Goal: Task Accomplishment & Management: Use online tool/utility

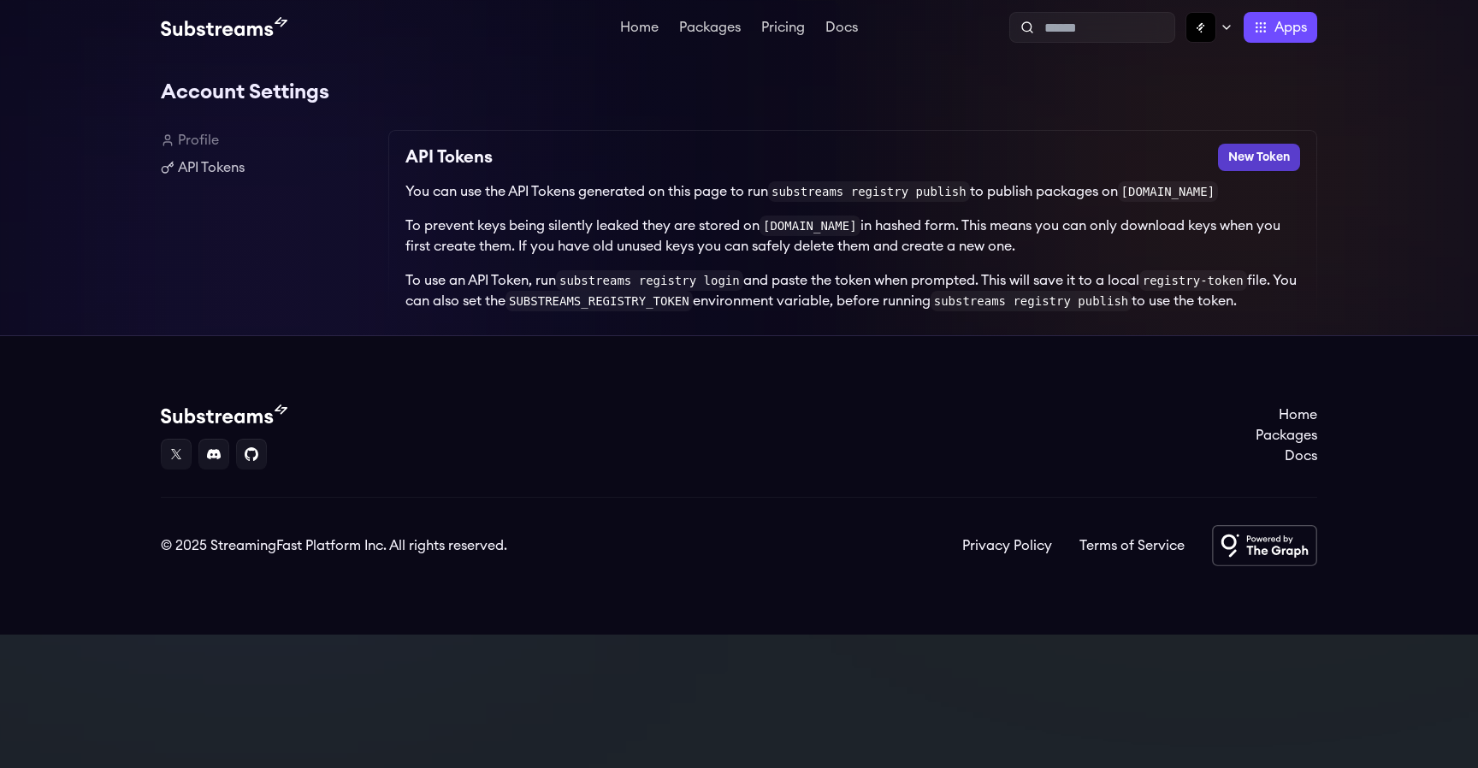
click at [1273, 162] on button "New Token" at bounding box center [1259, 157] width 82 height 27
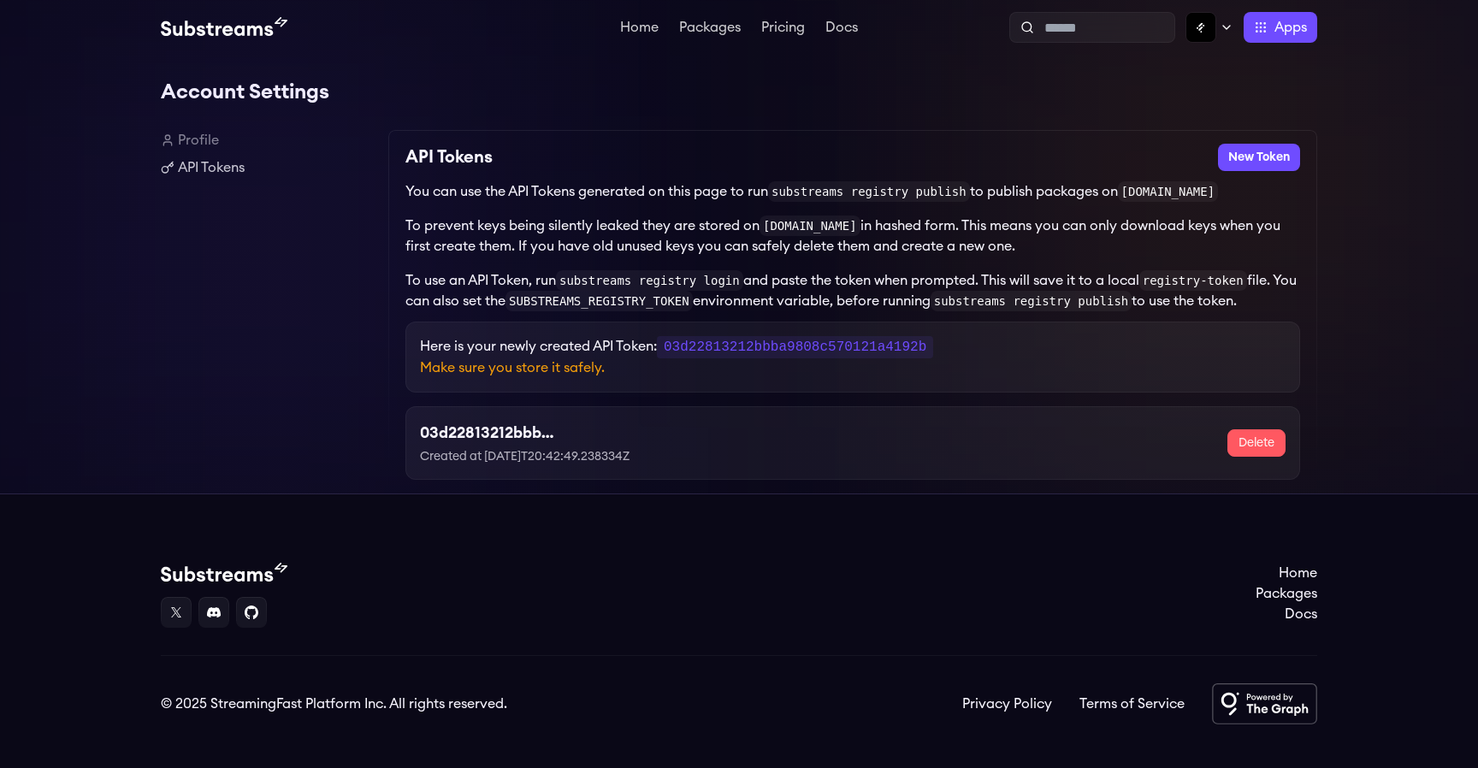
click at [858, 347] on code "03d22813212bbba9808c570121a4192b" at bounding box center [795, 347] width 276 height 22
click at [857, 352] on code "03d22813212bbba9808c570121a4192b" at bounding box center [795, 347] width 276 height 22
copy code "03d22813212bbba9808c570121a4192b"
click at [645, 32] on link "Home" at bounding box center [639, 29] width 45 height 17
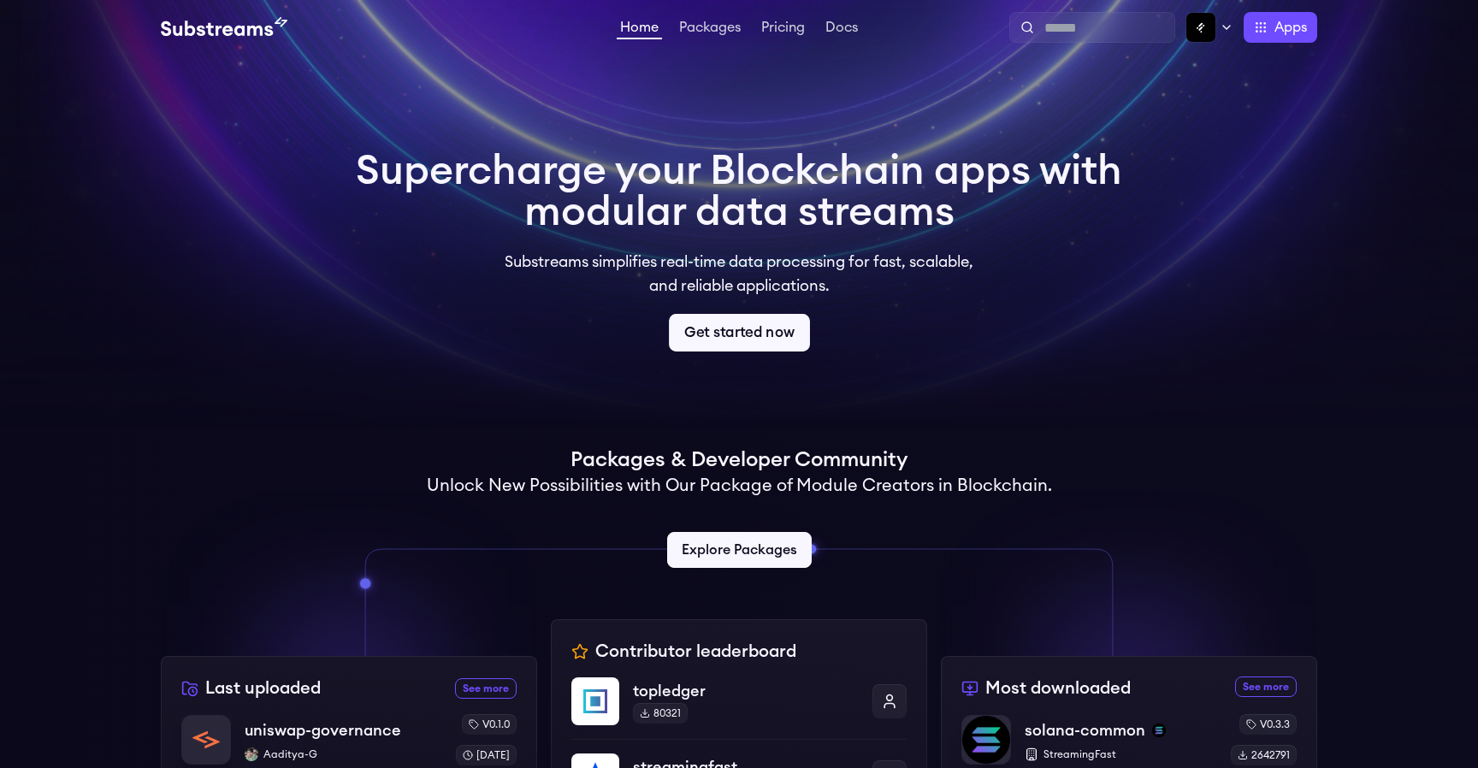
click at [716, 340] on link "Get started now" at bounding box center [739, 333] width 141 height 38
click at [745, 334] on link "Get started now" at bounding box center [739, 333] width 141 height 38
click at [710, 24] on link "Packages" at bounding box center [710, 29] width 68 height 17
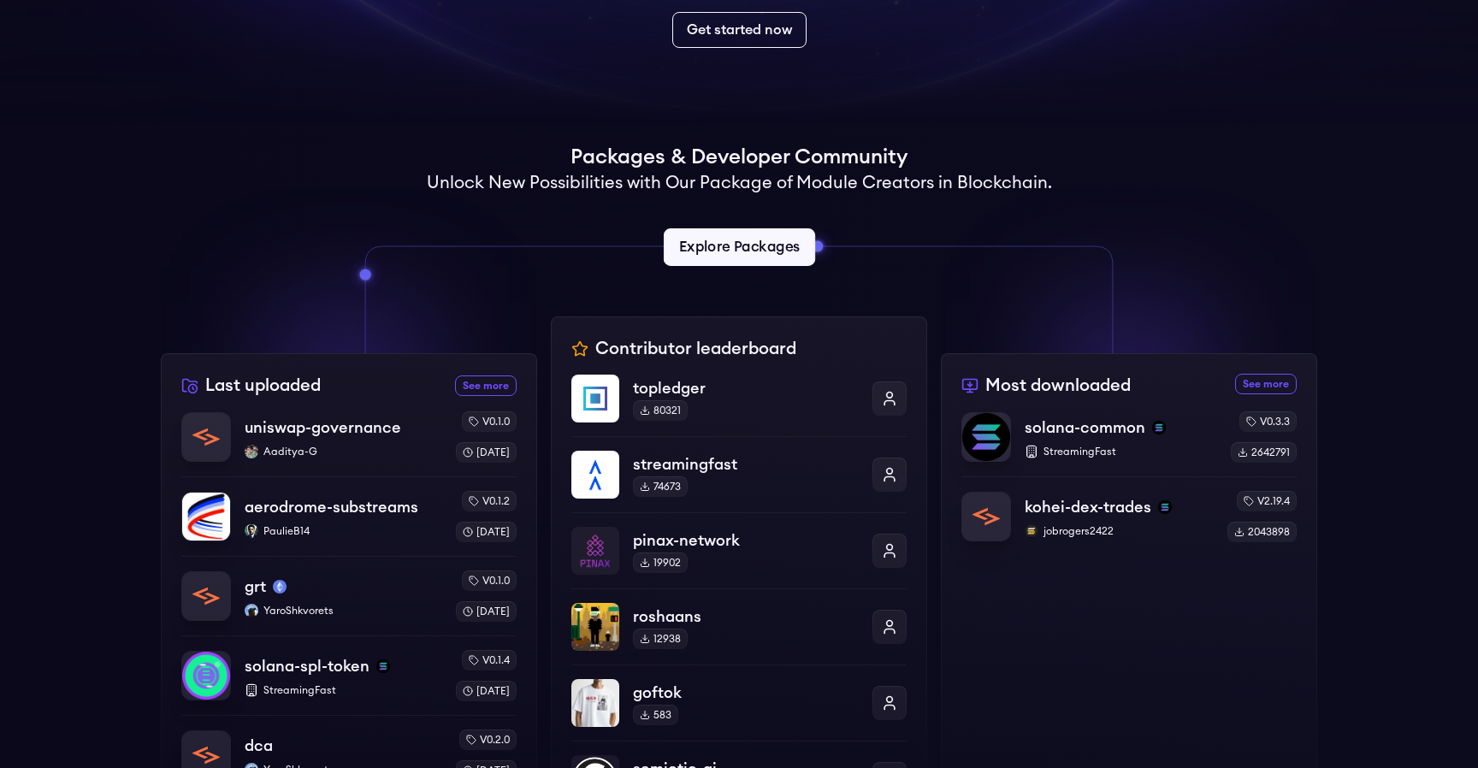
click at [750, 253] on link "Explore Packages" at bounding box center [738, 247] width 151 height 38
click at [730, 246] on link "Explore Packages" at bounding box center [738, 247] width 151 height 38
click at [771, 234] on link "Explore Packages" at bounding box center [738, 247] width 151 height 38
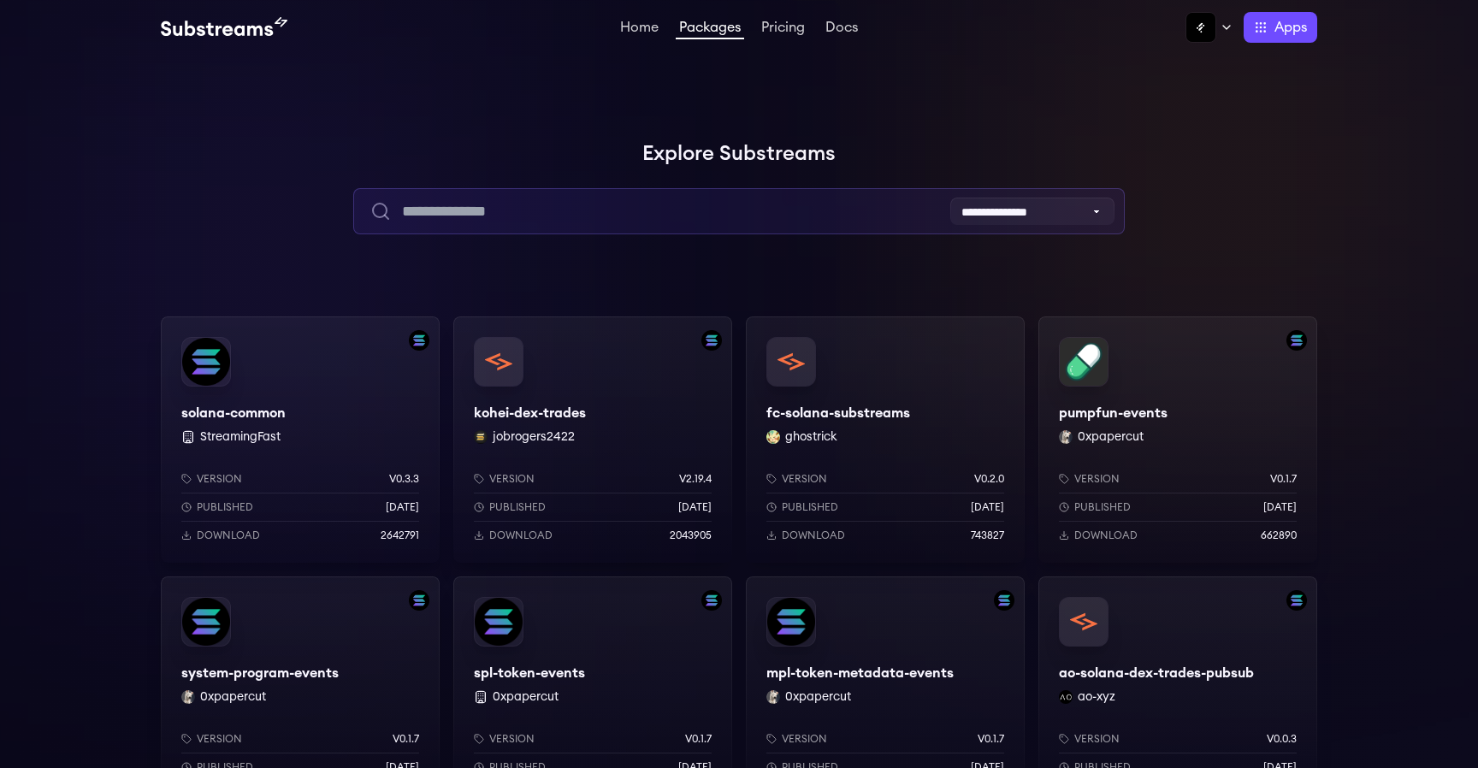
click at [719, 218] on input "text" at bounding box center [738, 211] width 771 height 46
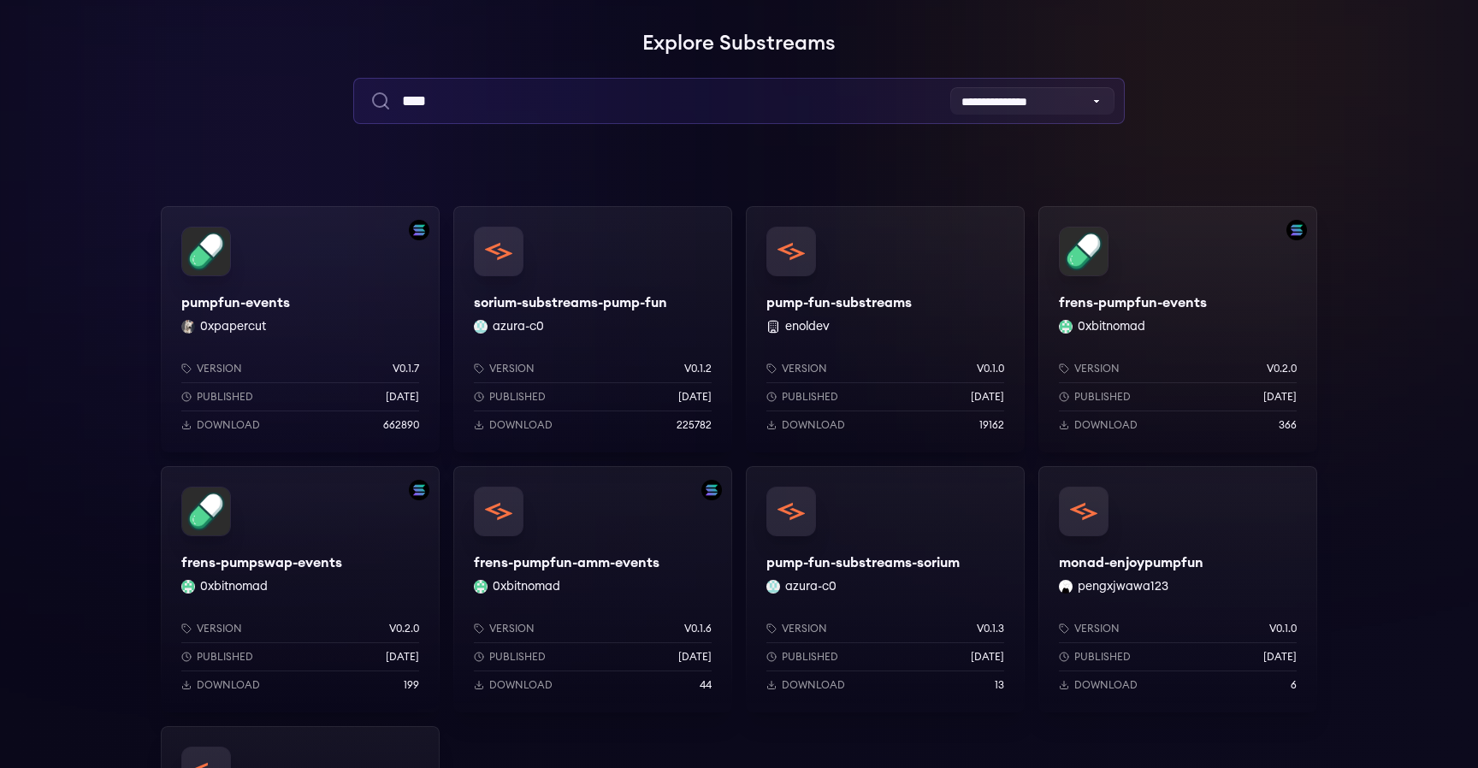
scroll to position [160, 0]
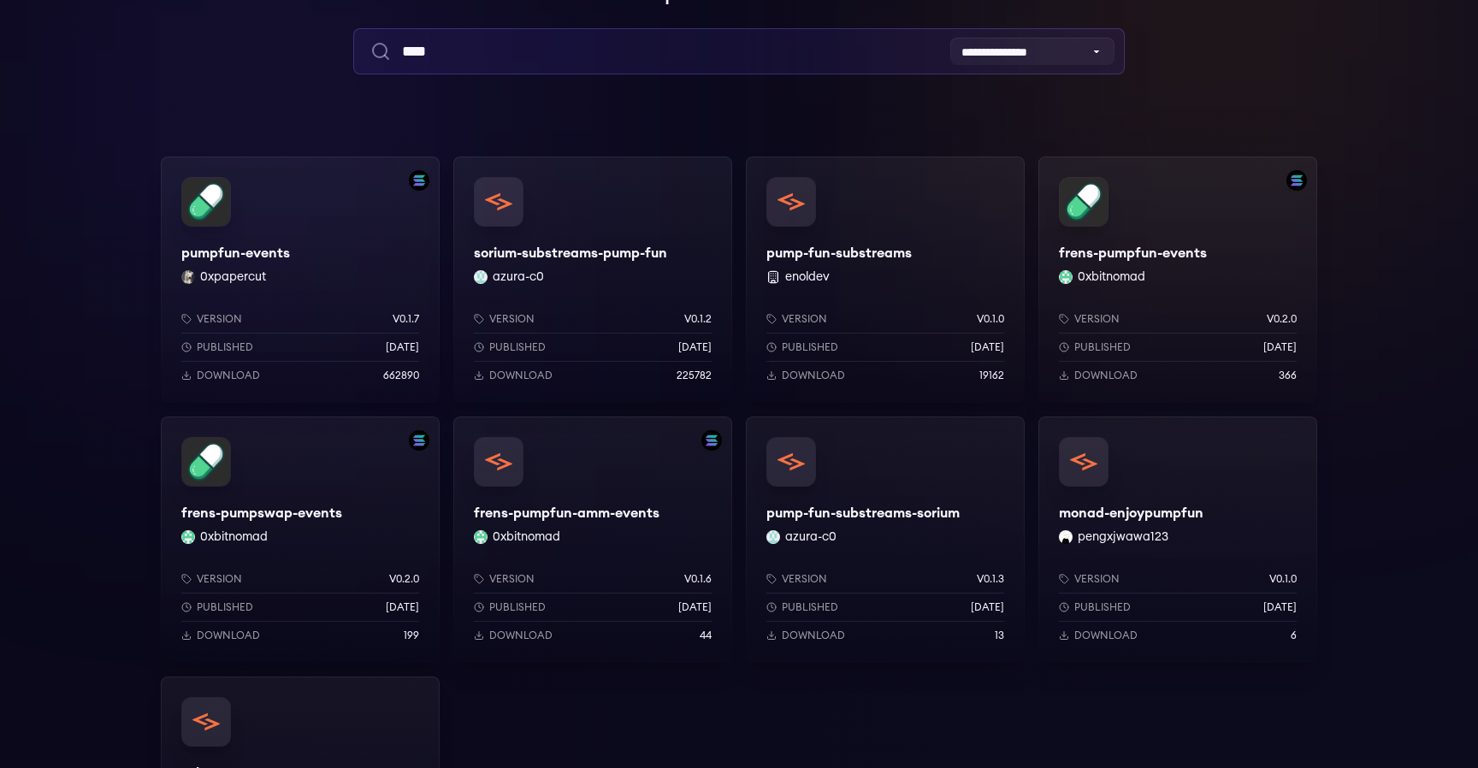
type input "****"
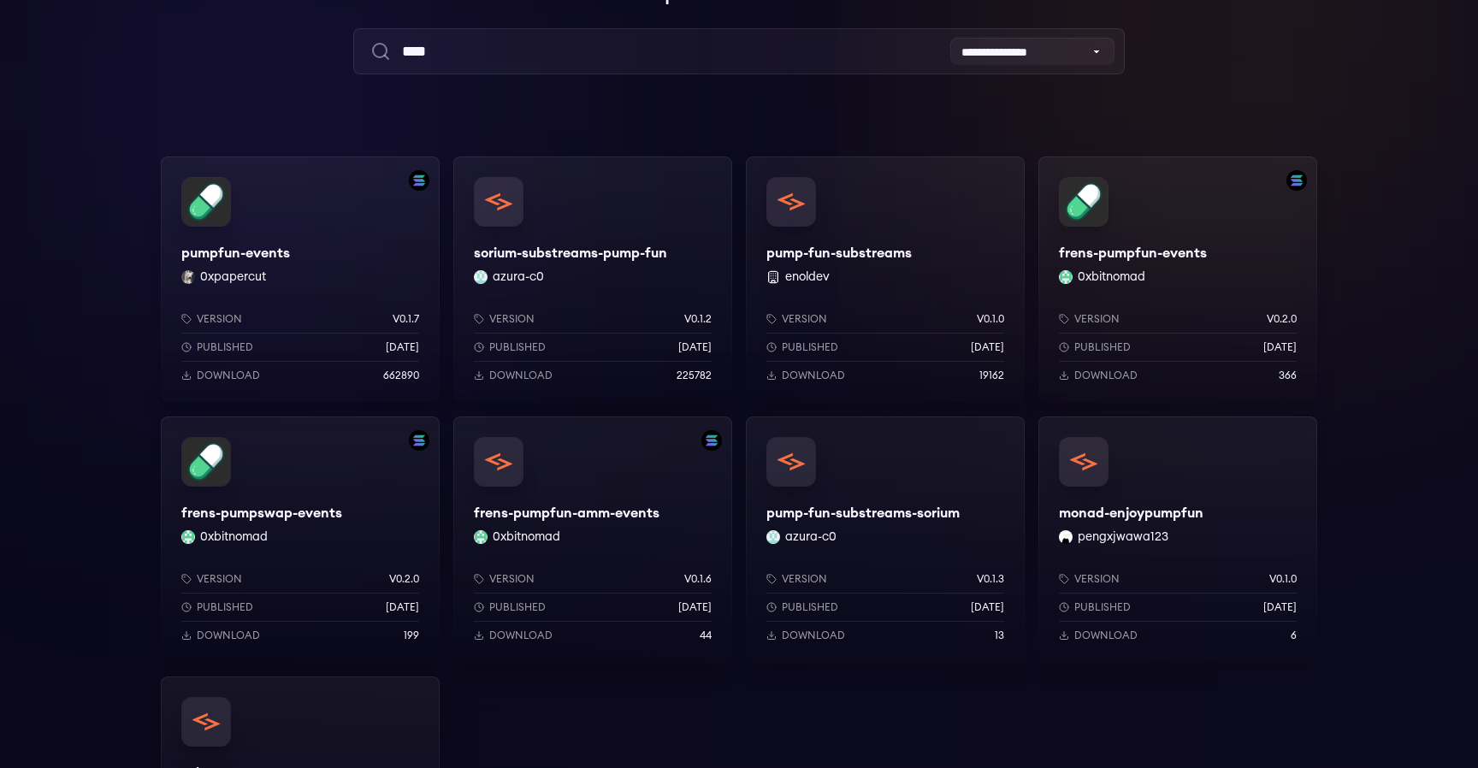
click at [311, 249] on div "pumpfun-events 0xpapercut Version v0.1.7 Published 9 months ago Download 662890" at bounding box center [300, 280] width 279 height 246
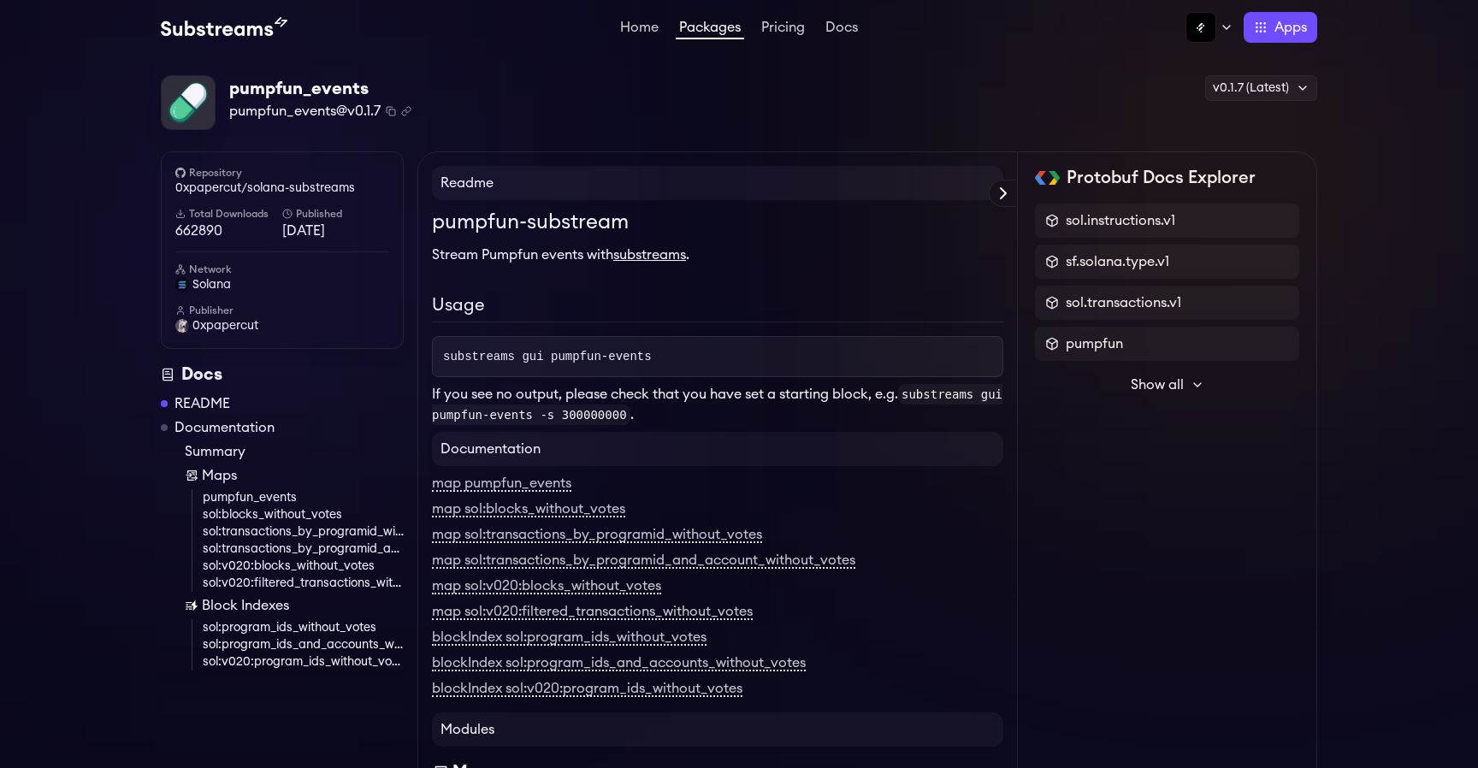
click at [1170, 386] on span "Show all" at bounding box center [1157, 385] width 53 height 21
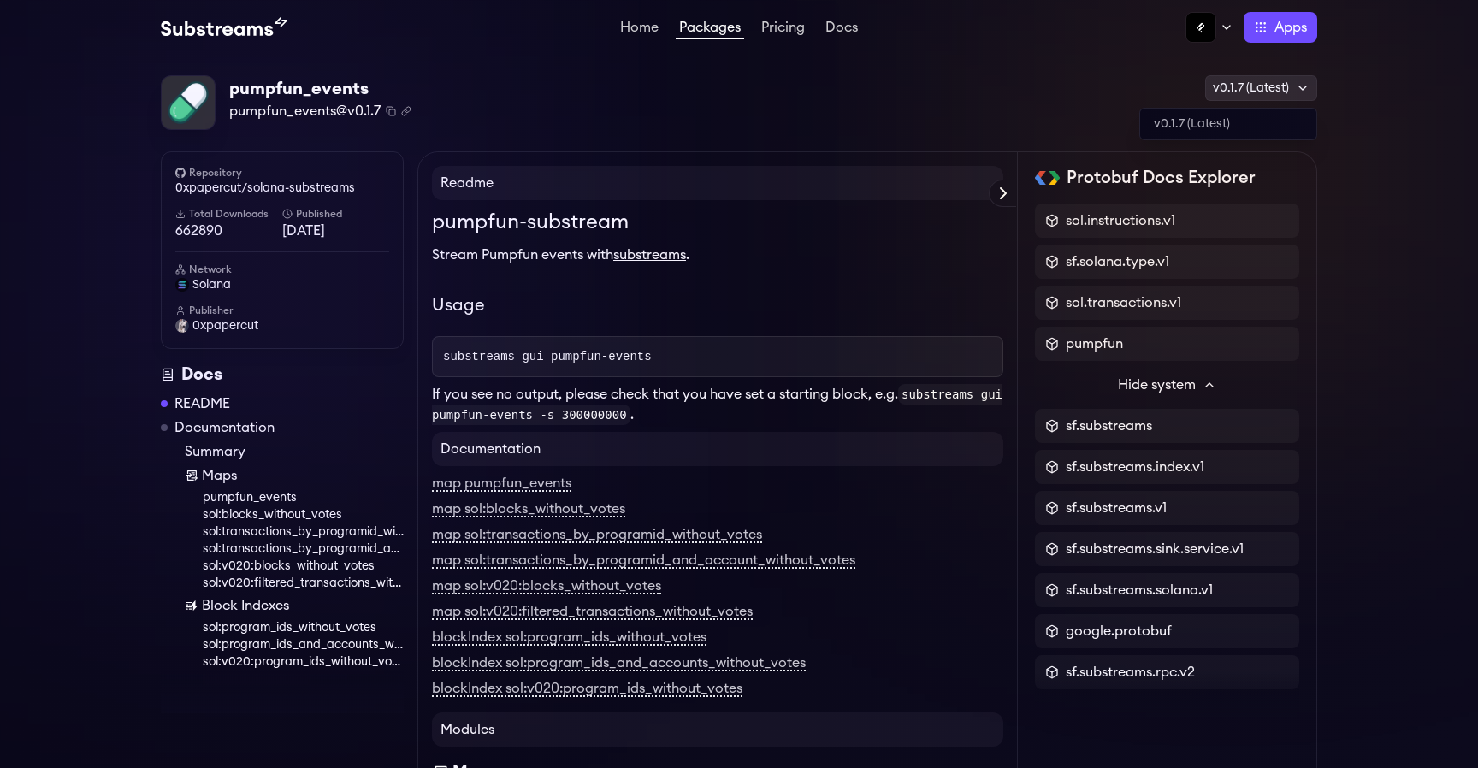
click at [1295, 88] on div "v0.1.7 (Latest)" at bounding box center [1261, 88] width 112 height 26
click at [776, 342] on pre "substreams gui pumpfun-events" at bounding box center [717, 356] width 571 height 41
drag, startPoint x: 444, startPoint y: 358, endPoint x: 711, endPoint y: 358, distance: 266.9
click at [711, 358] on pre "substreams gui pumpfun-events" at bounding box center [717, 356] width 571 height 41
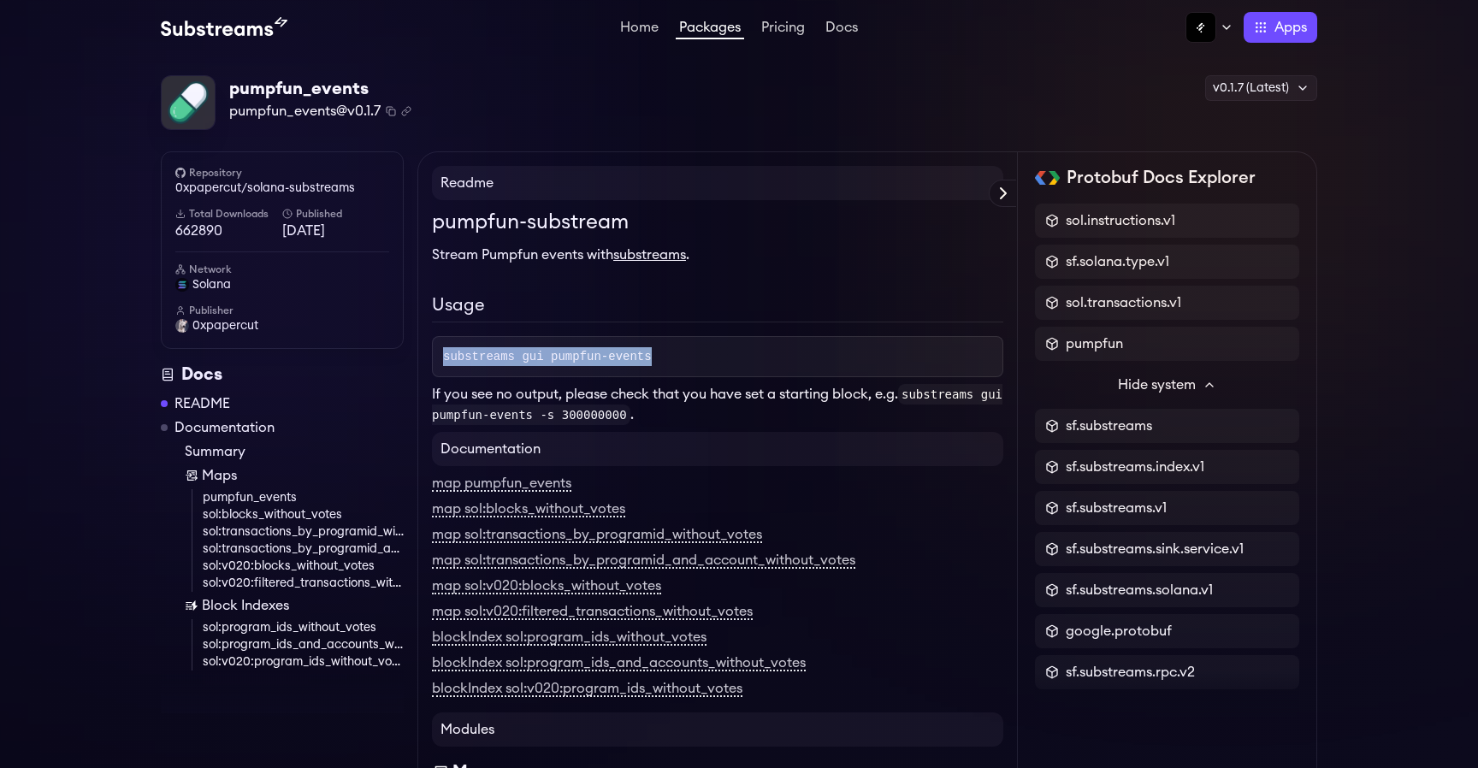
copy span "substreams gui pumpfun-events"
click at [653, 257] on link "substreams" at bounding box center [649, 255] width 73 height 14
